Goal: Task Accomplishment & Management: Manage account settings

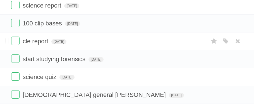
scroll to position [68, 0]
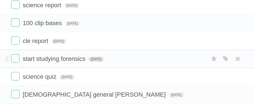
click at [103, 61] on span "[DATE]" at bounding box center [95, 59] width 15 height 5
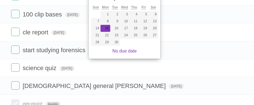
scroll to position [77, 0]
click at [49, 47] on span "start studying forensics" at bounding box center [55, 49] width 64 height 7
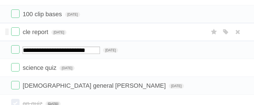
drag, startPoint x: 238, startPoint y: 48, endPoint x: 178, endPoint y: 30, distance: 62.8
click at [238, 48] on icon at bounding box center [238, 49] width 8 height 9
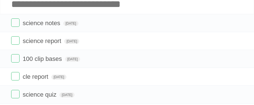
scroll to position [32, 0]
click at [74, 43] on span "[DATE]" at bounding box center [71, 41] width 15 height 5
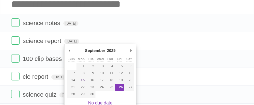
click at [167, 9] on input "Add another task" at bounding box center [127, 4] width 254 height 20
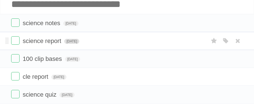
click at [79, 39] on span "[DATE]" at bounding box center [71, 41] width 15 height 5
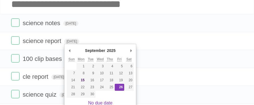
click at [130, 7] on input "Add another task" at bounding box center [127, 4] width 254 height 20
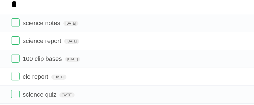
scroll to position [30, 0]
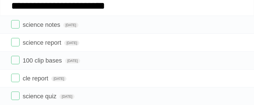
type input "**********"
click input "*********" at bounding box center [0, 0] width 0 height 0
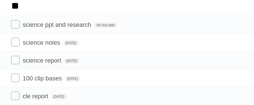
type input "*"
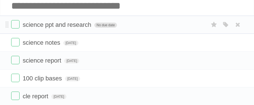
click at [100, 26] on span "No due date" at bounding box center [105, 25] width 23 height 5
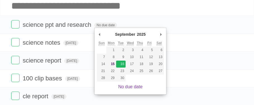
type span "[DATE]"
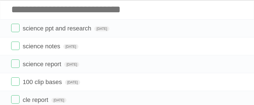
scroll to position [35, 0]
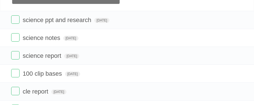
click at [243, 4] on input "Add another task" at bounding box center [127, 1] width 254 height 20
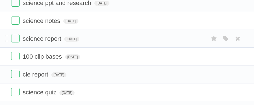
scroll to position [52, 0]
